Goal: Navigation & Orientation: Find specific page/section

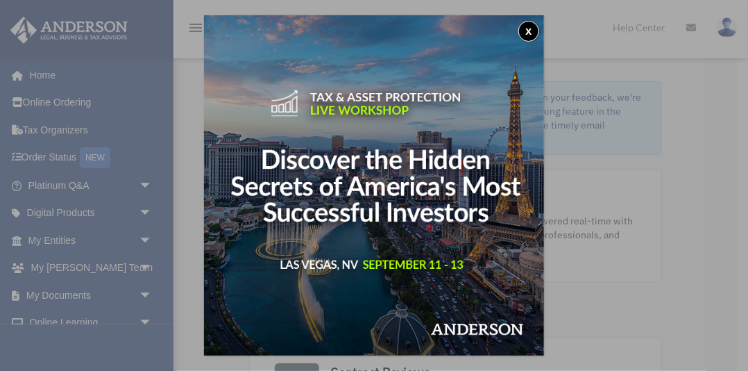
click at [529, 31] on button "x" at bounding box center [528, 31] width 21 height 21
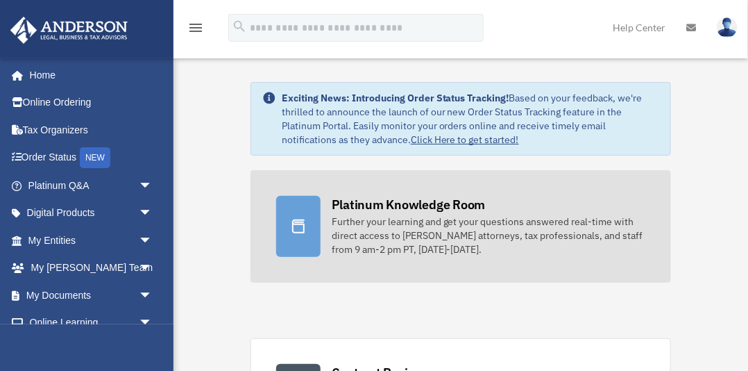
click at [366, 238] on div "Further your learning and get your questions answered real-time with direct acc…" at bounding box center [489, 235] width 314 height 42
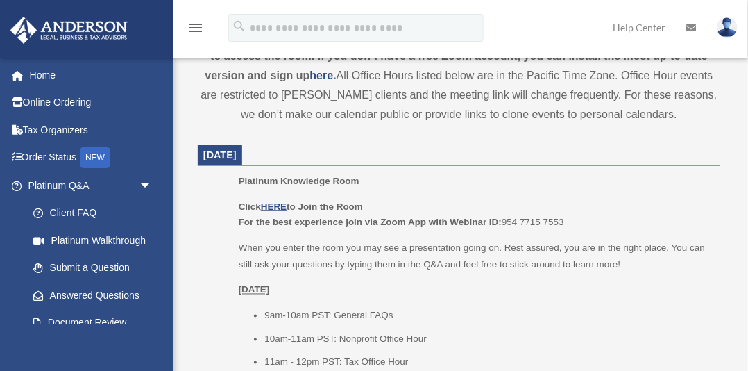
scroll to position [527, 0]
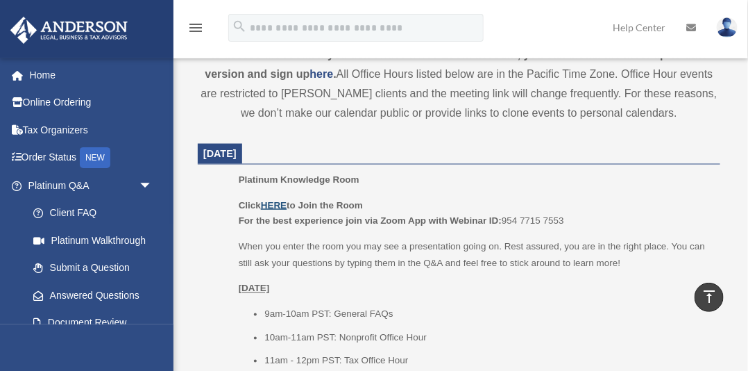
click at [274, 204] on u "HERE" at bounding box center [274, 205] width 26 height 10
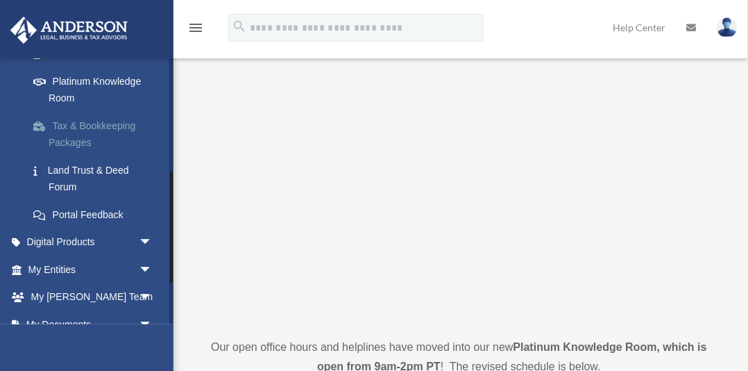
scroll to position [271, 0]
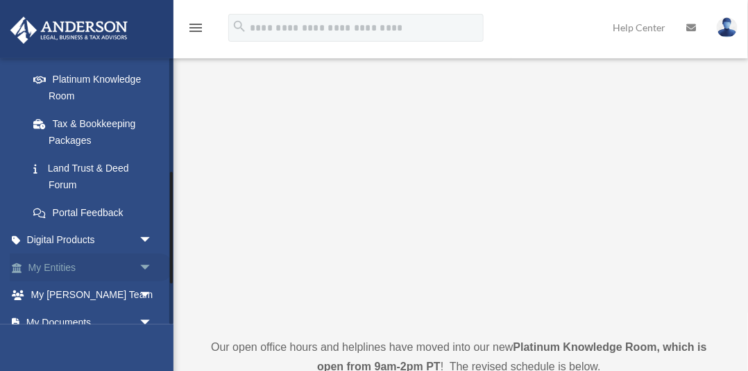
click at [144, 265] on span "arrow_drop_down" at bounding box center [153, 267] width 28 height 28
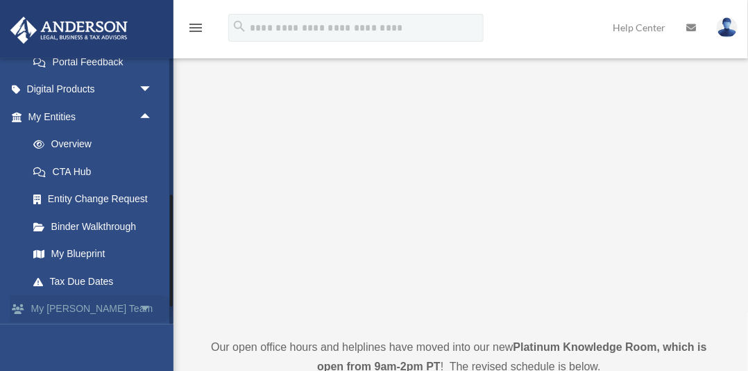
scroll to position [532, 0]
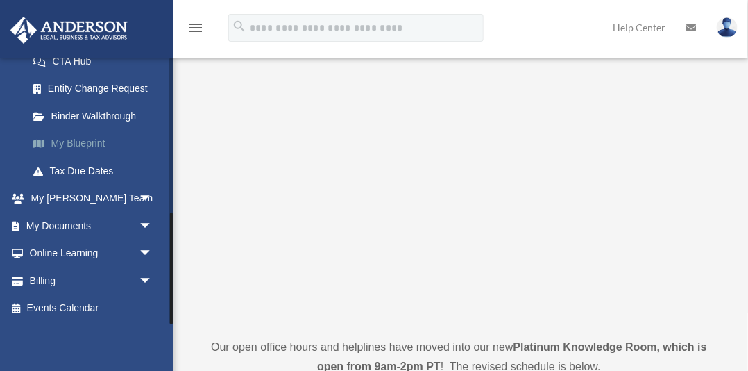
click at [85, 143] on link "My Blueprint" at bounding box center [96, 144] width 154 height 28
